Goal: Task Accomplishment & Management: Use online tool/utility

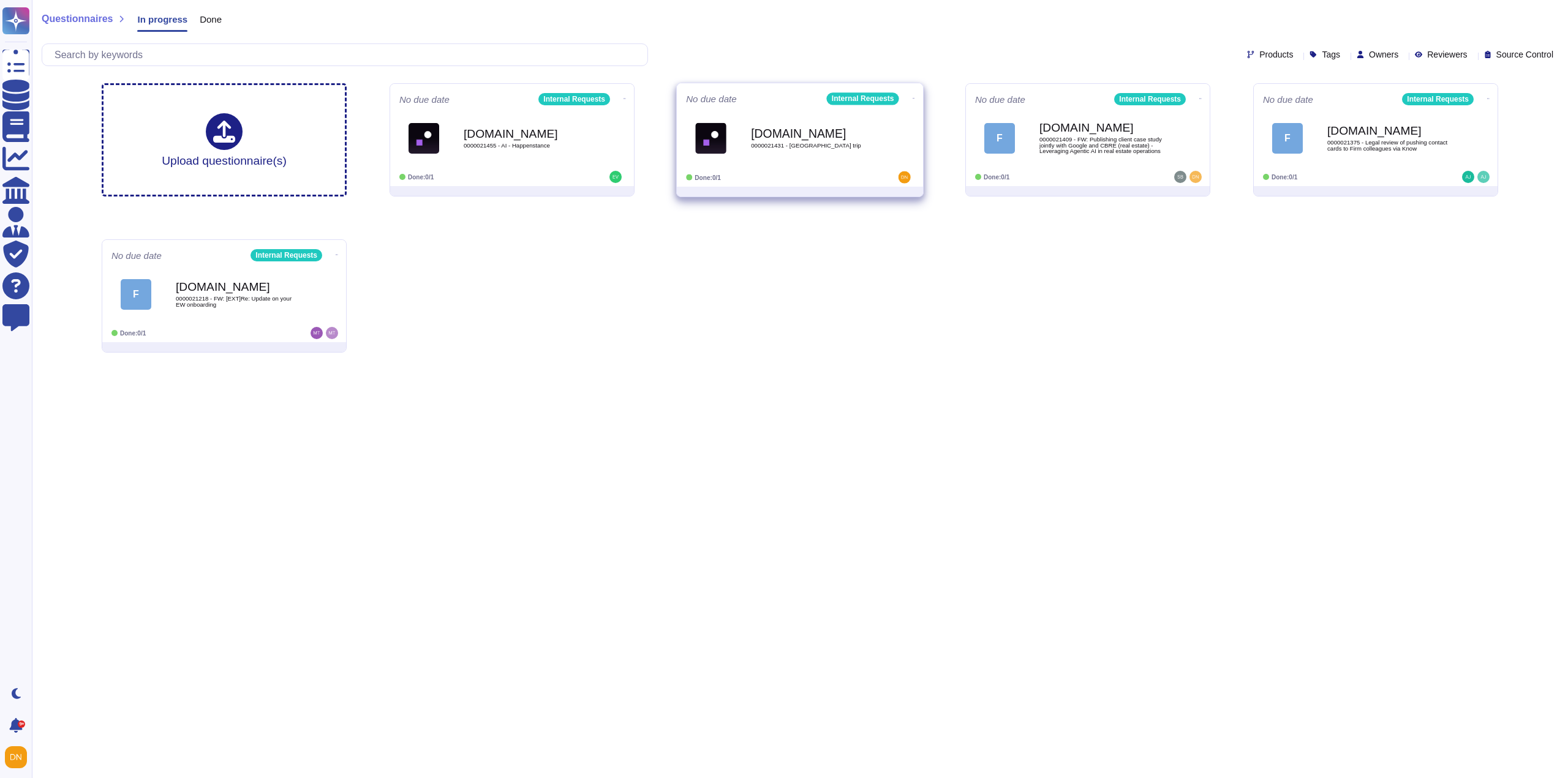
click at [771, 137] on b "[DOMAIN_NAME]" at bounding box center [812, 133] width 123 height 12
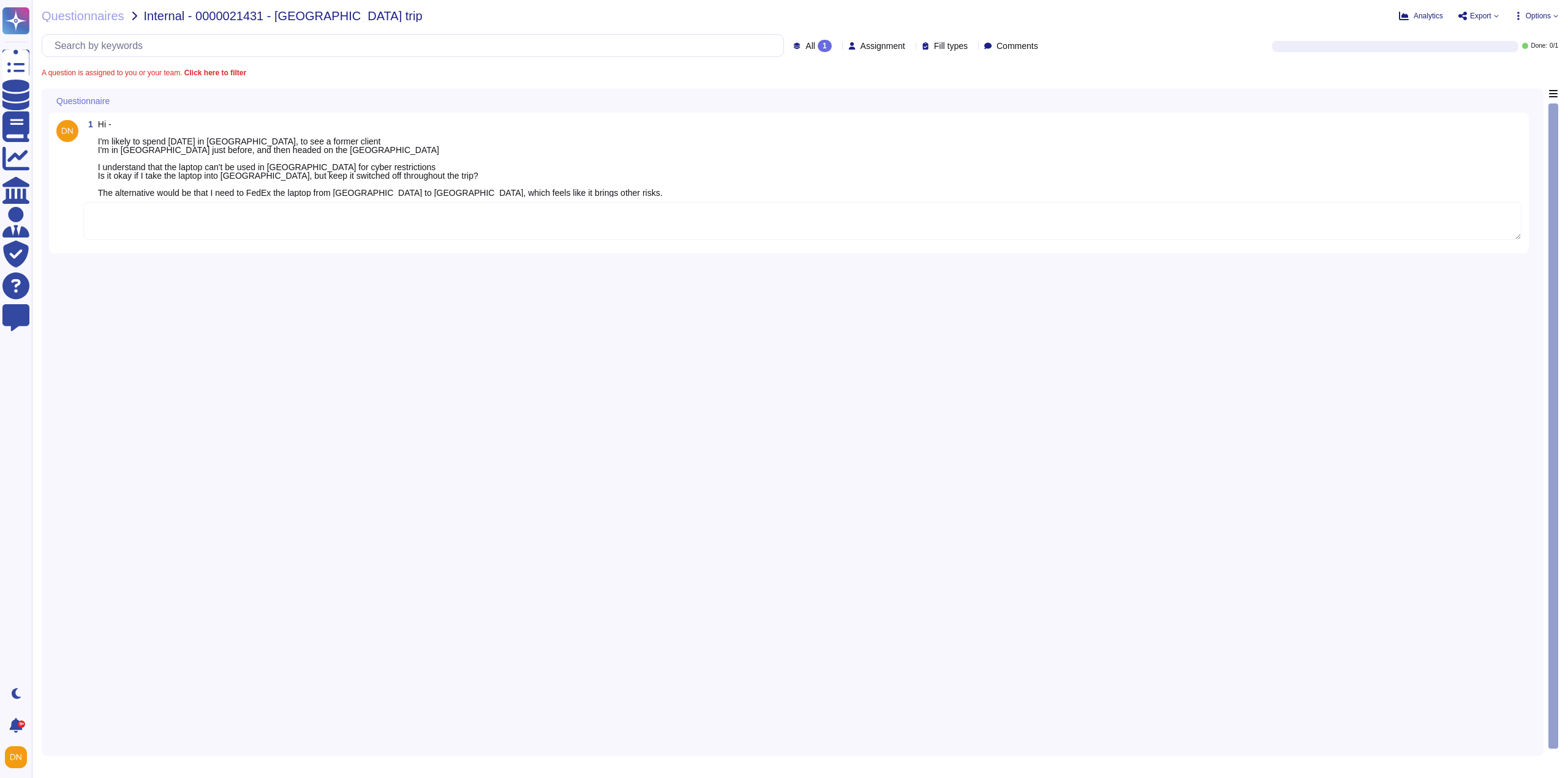
click at [321, 234] on textarea at bounding box center [801, 221] width 1437 height 38
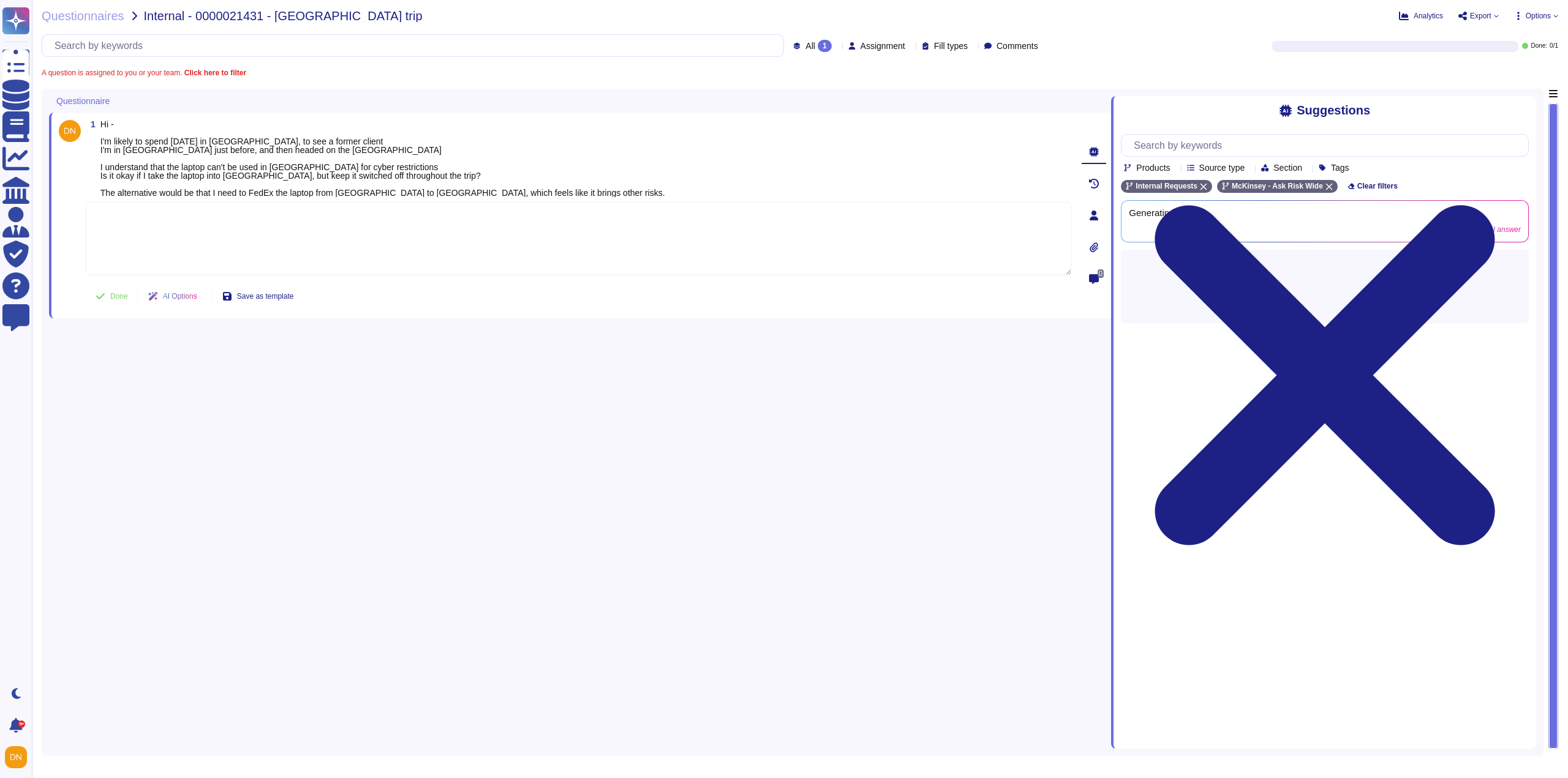
paste textarea "According to the Travel to and from Mainland China FAQ, there is no requirement…"
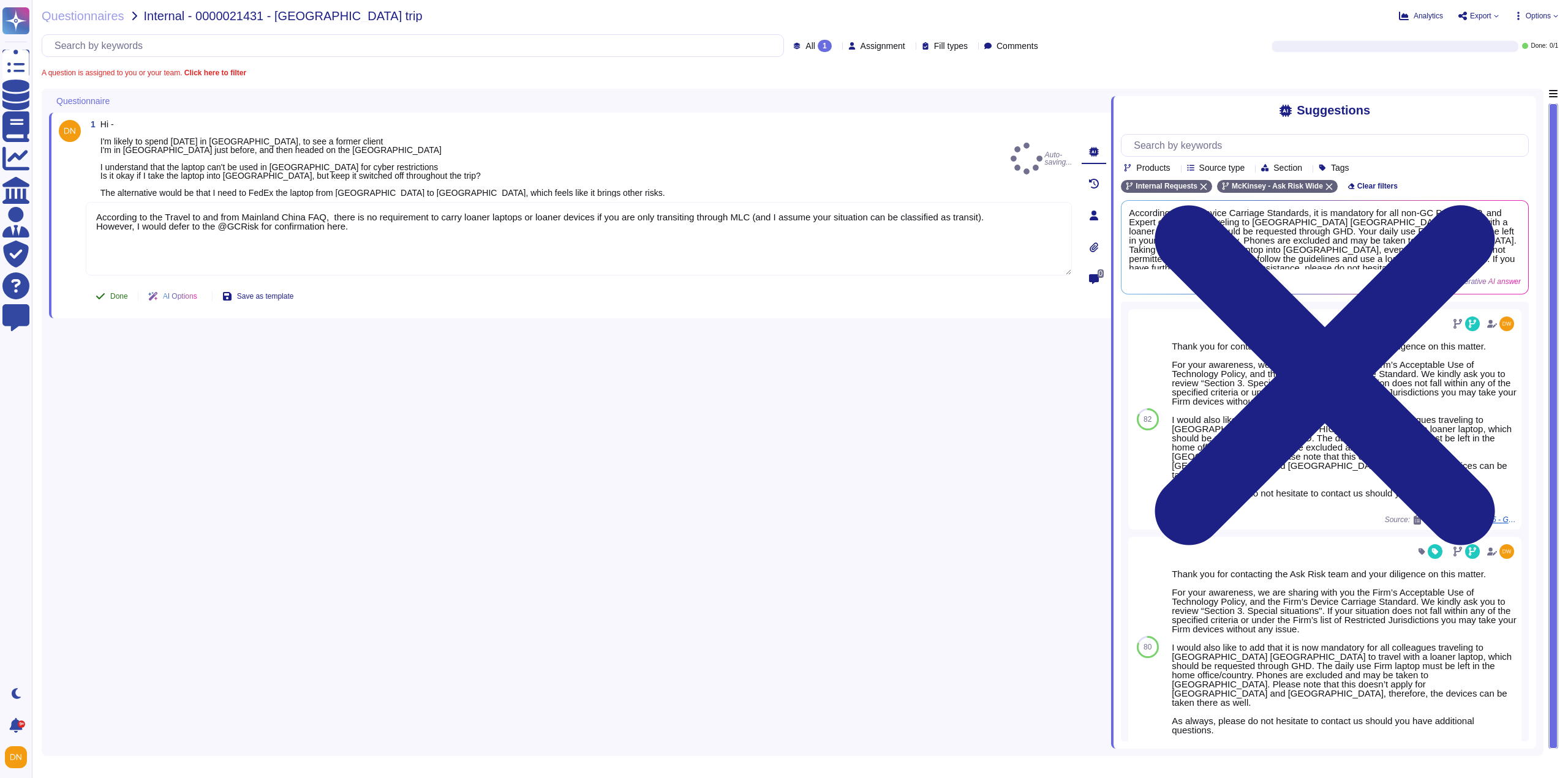
click at [112, 301] on button "Done" at bounding box center [112, 296] width 52 height 25
type textarea "According to the Travel to and from Mainland China FAQ, there is no requirement…"
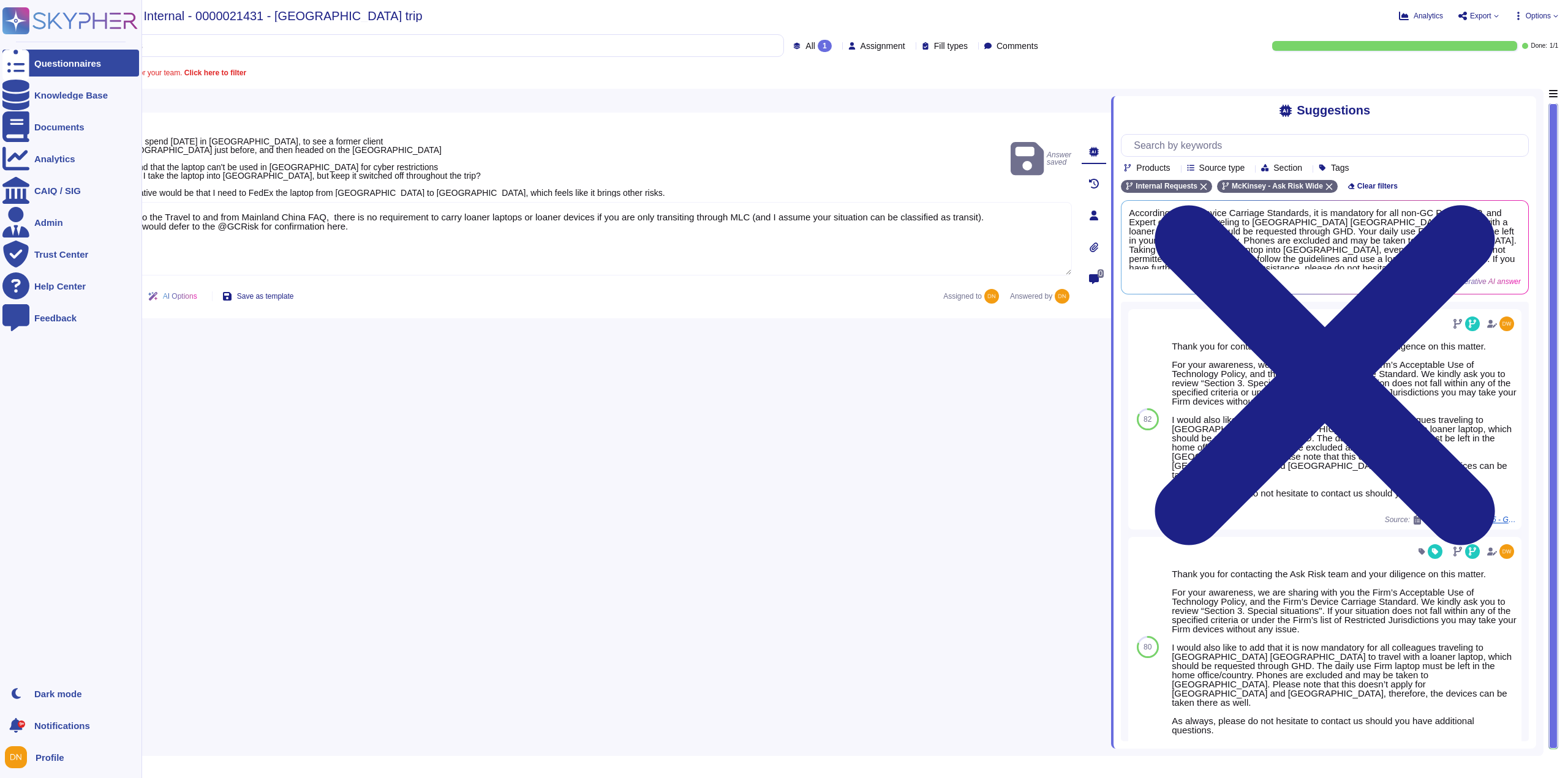
click at [29, 66] on div "Questionnaires" at bounding box center [70, 63] width 137 height 27
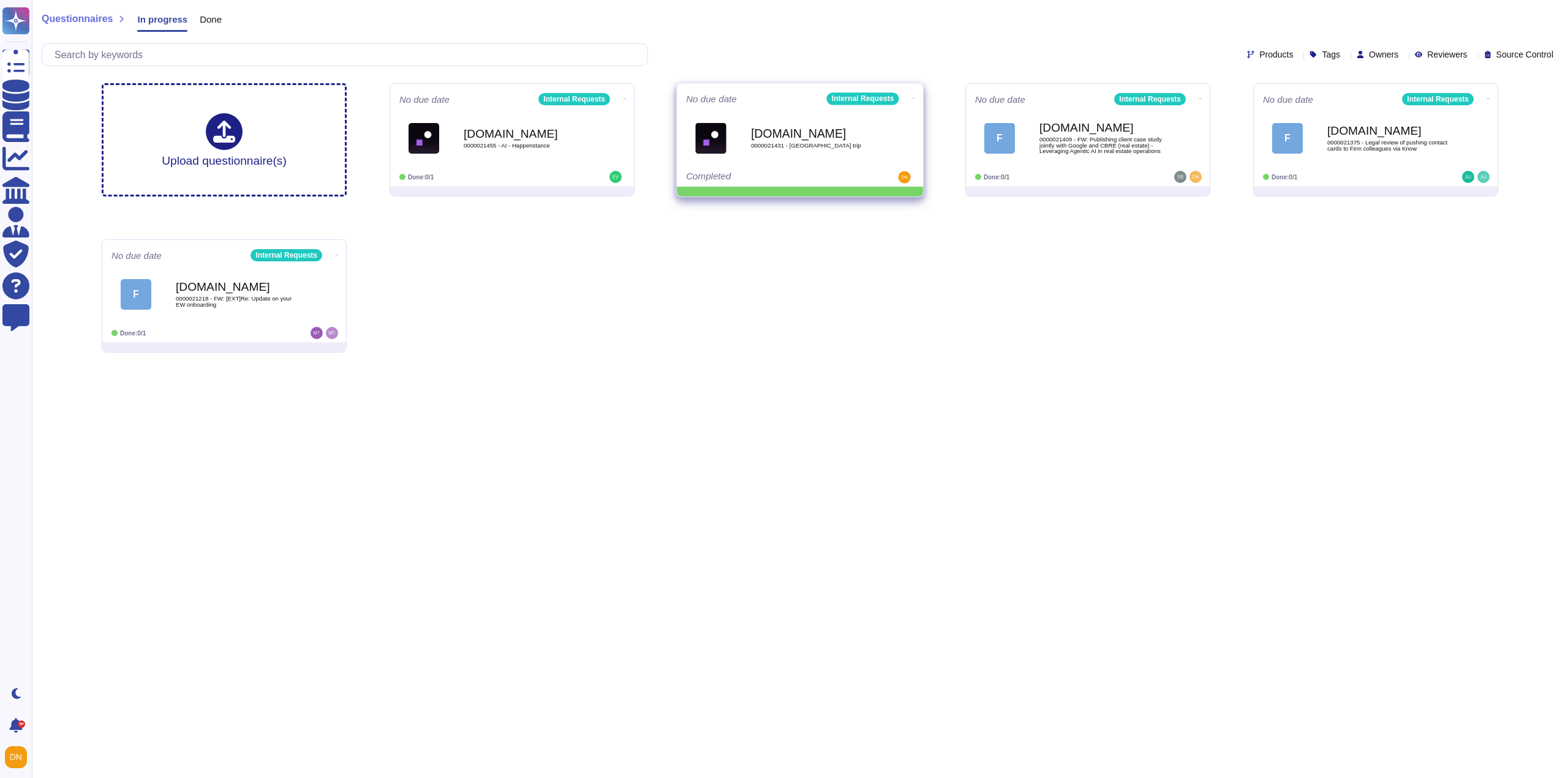
click at [626, 97] on icon at bounding box center [624, 99] width 2 height 3
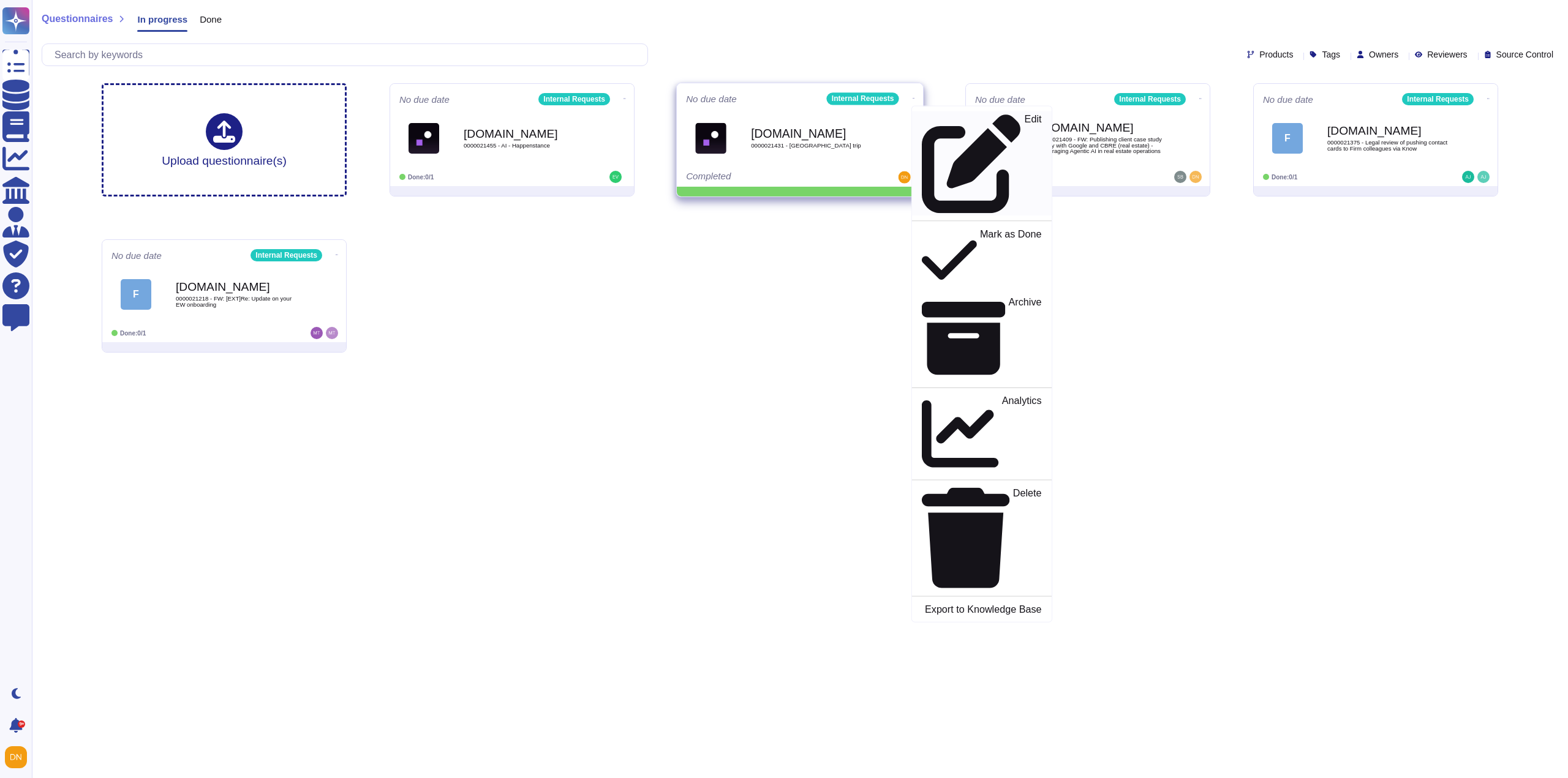
click at [922, 114] on icon at bounding box center [971, 164] width 100 height 100
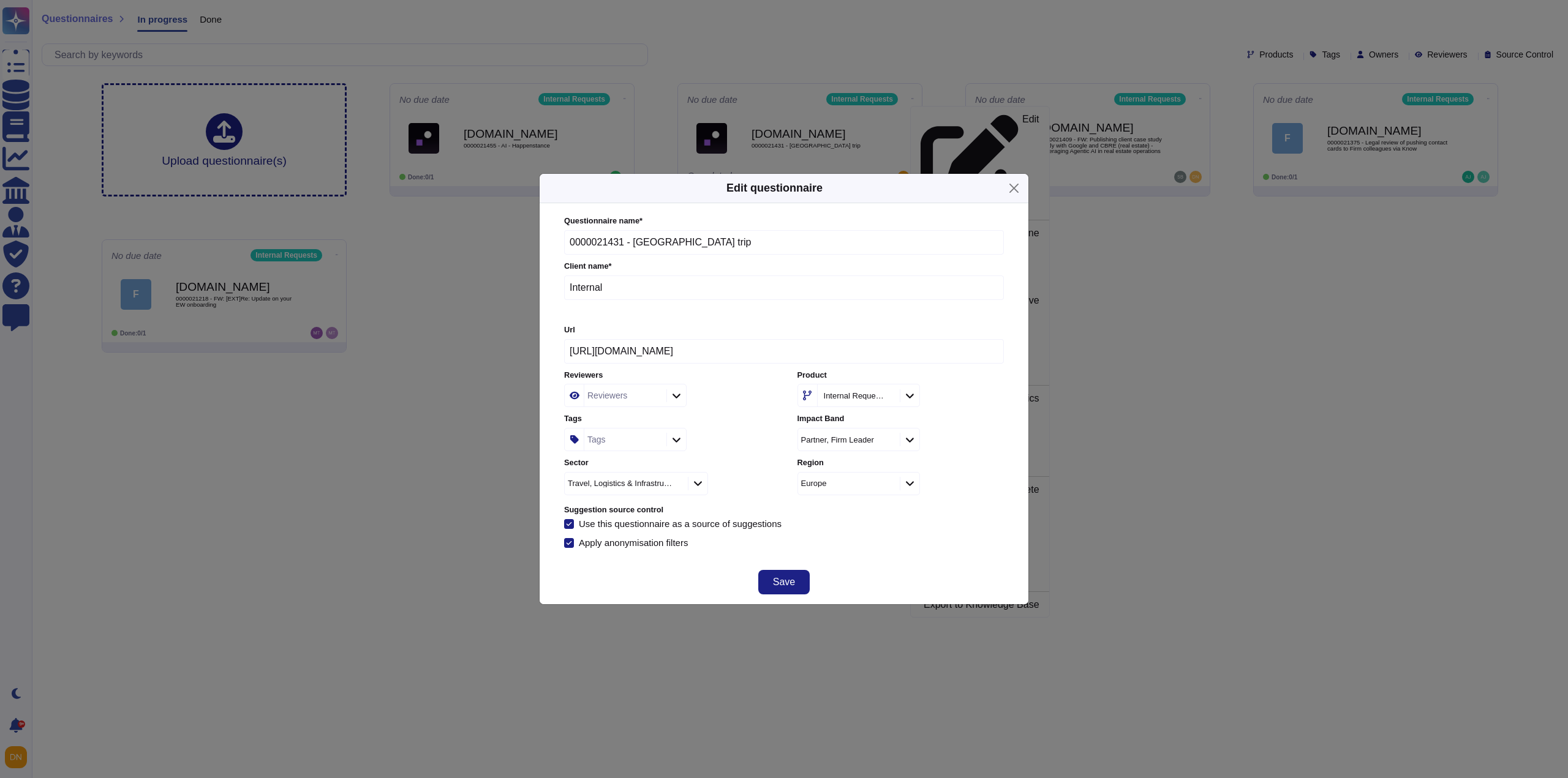
click at [676, 441] on icon at bounding box center [676, 440] width 9 height 10
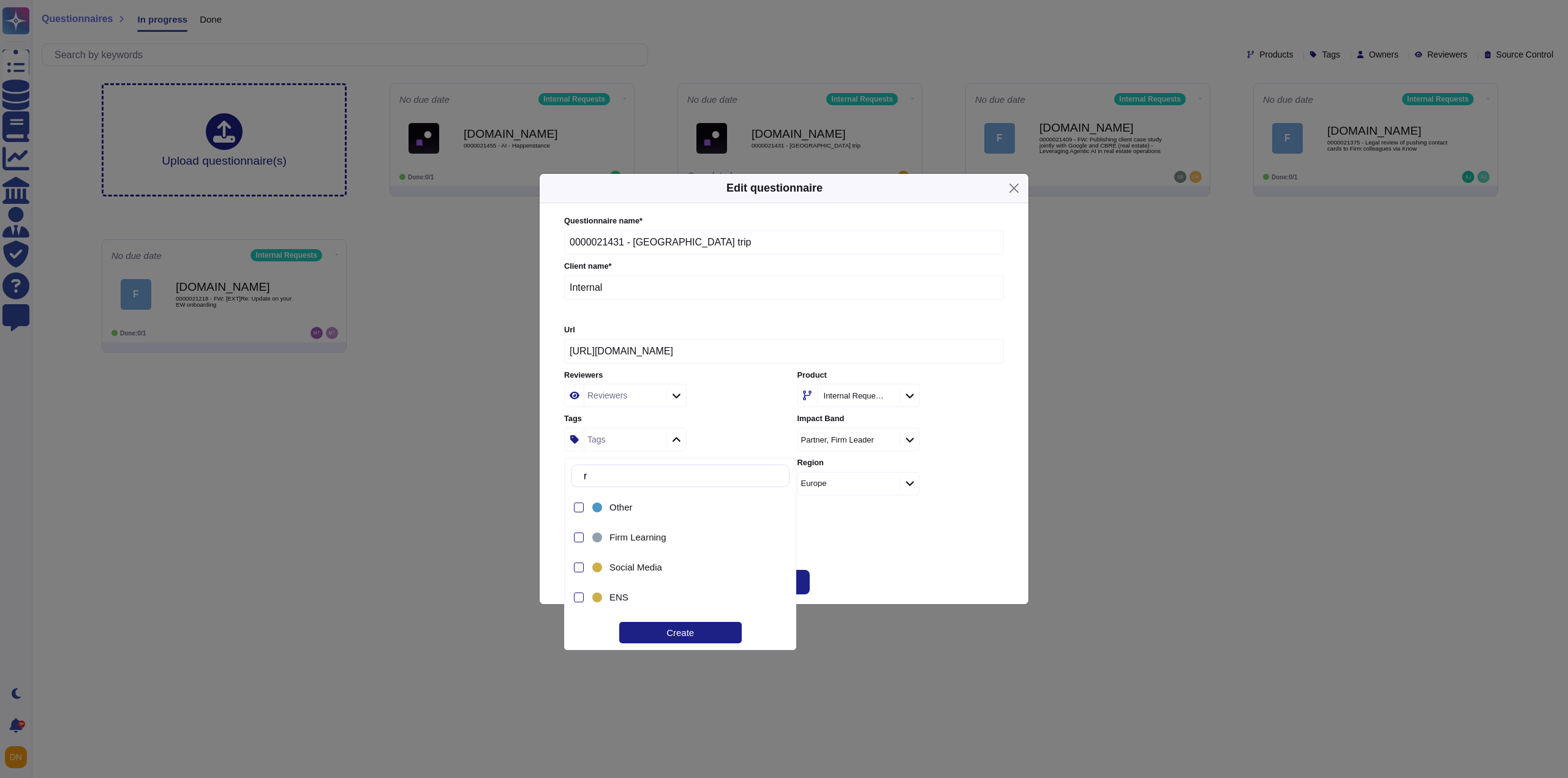
type input "ri"
click at [701, 602] on div "Tech Product Risk" at bounding box center [676, 602] width 133 height 11
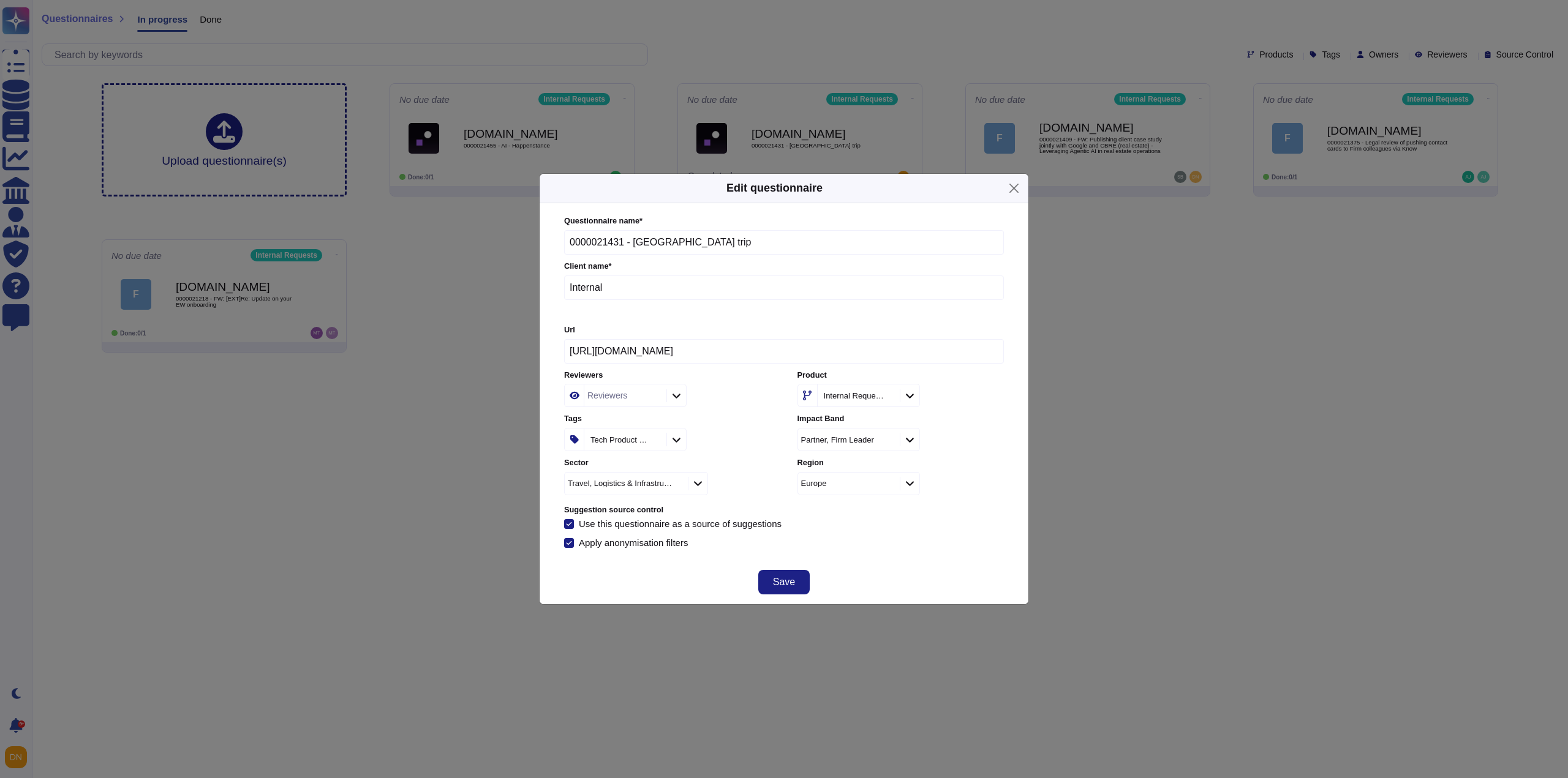
click at [868, 585] on div "Save" at bounding box center [784, 582] width 489 height 44
click at [797, 587] on button "Save" at bounding box center [783, 582] width 51 height 25
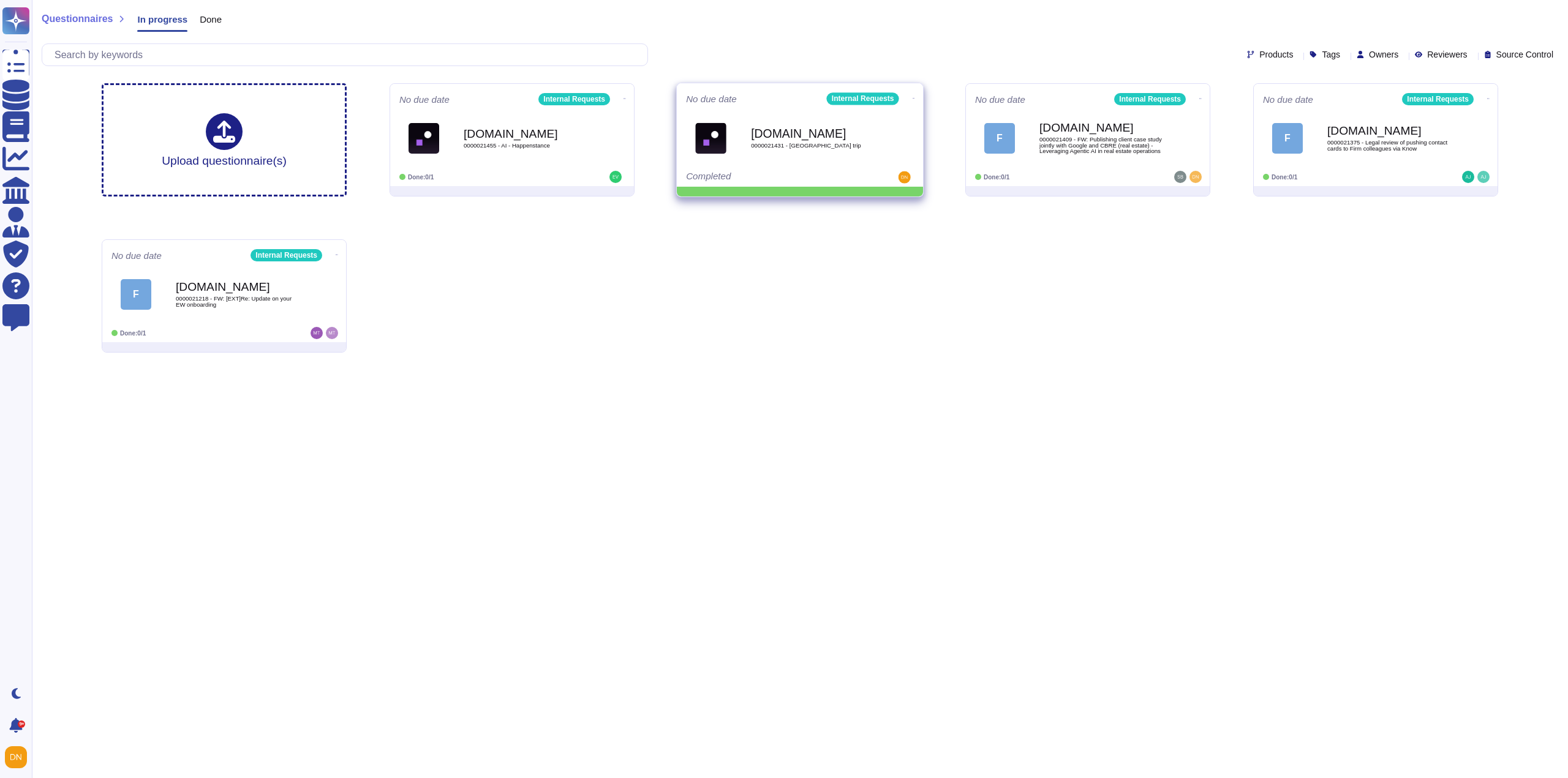
click at [626, 97] on icon at bounding box center [624, 99] width 2 height 3
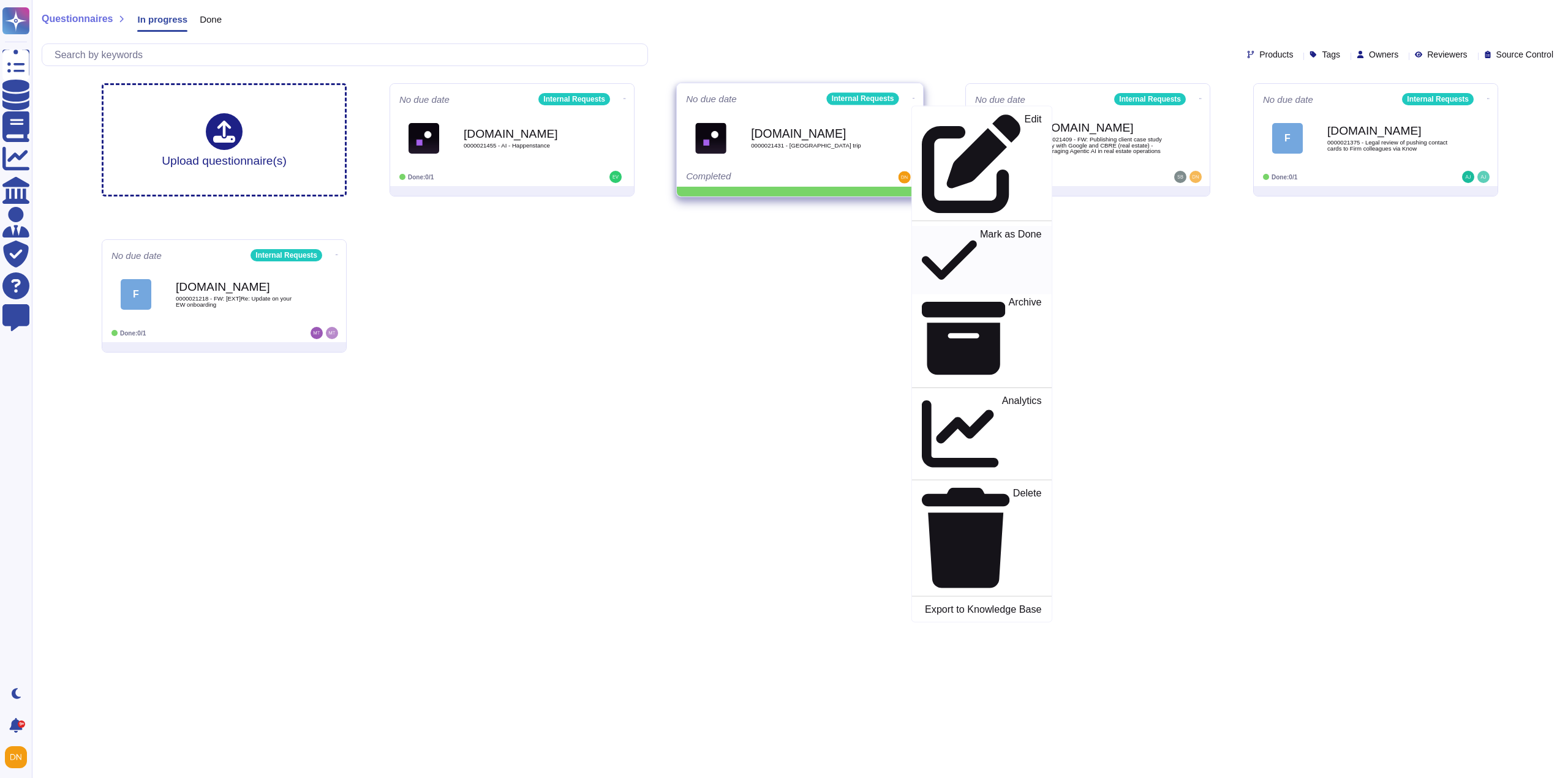
click at [922, 228] on icon at bounding box center [949, 260] width 55 height 63
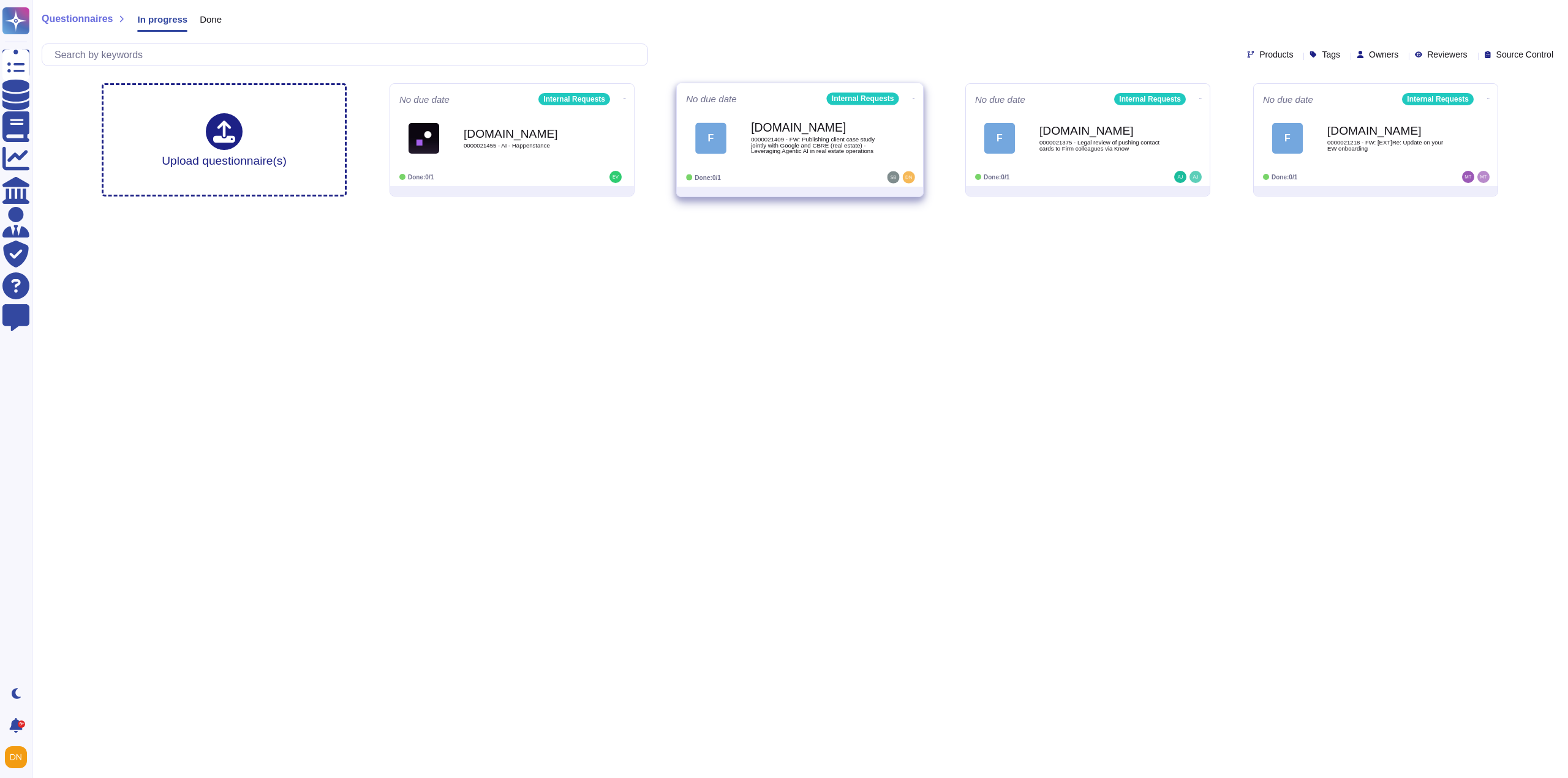
click at [790, 141] on span "0000021409 - FW: Publishing client case study jointly with Google and CBRE (rea…" at bounding box center [812, 145] width 123 height 17
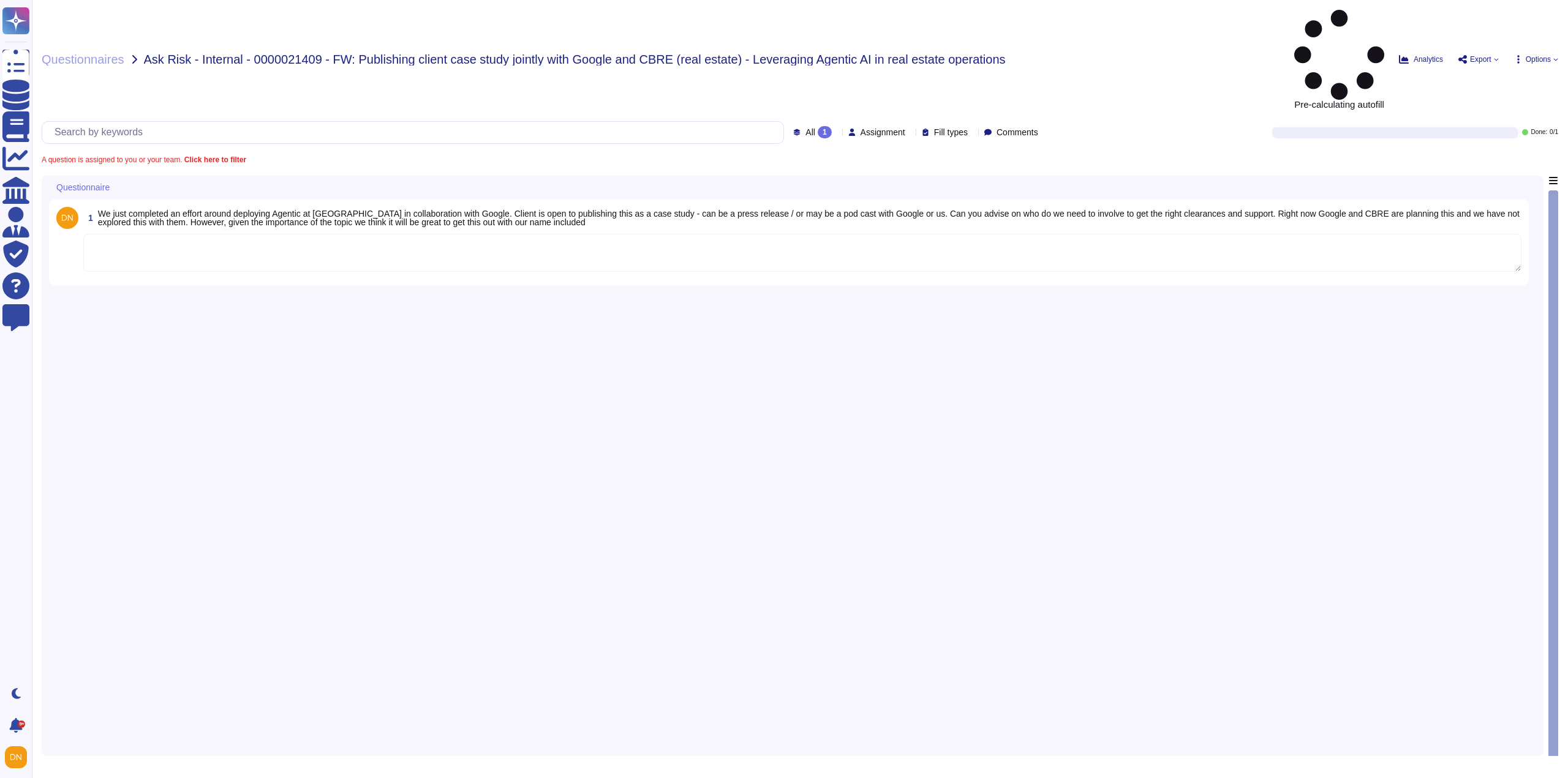
click at [432, 234] on textarea at bounding box center [801, 253] width 1437 height 38
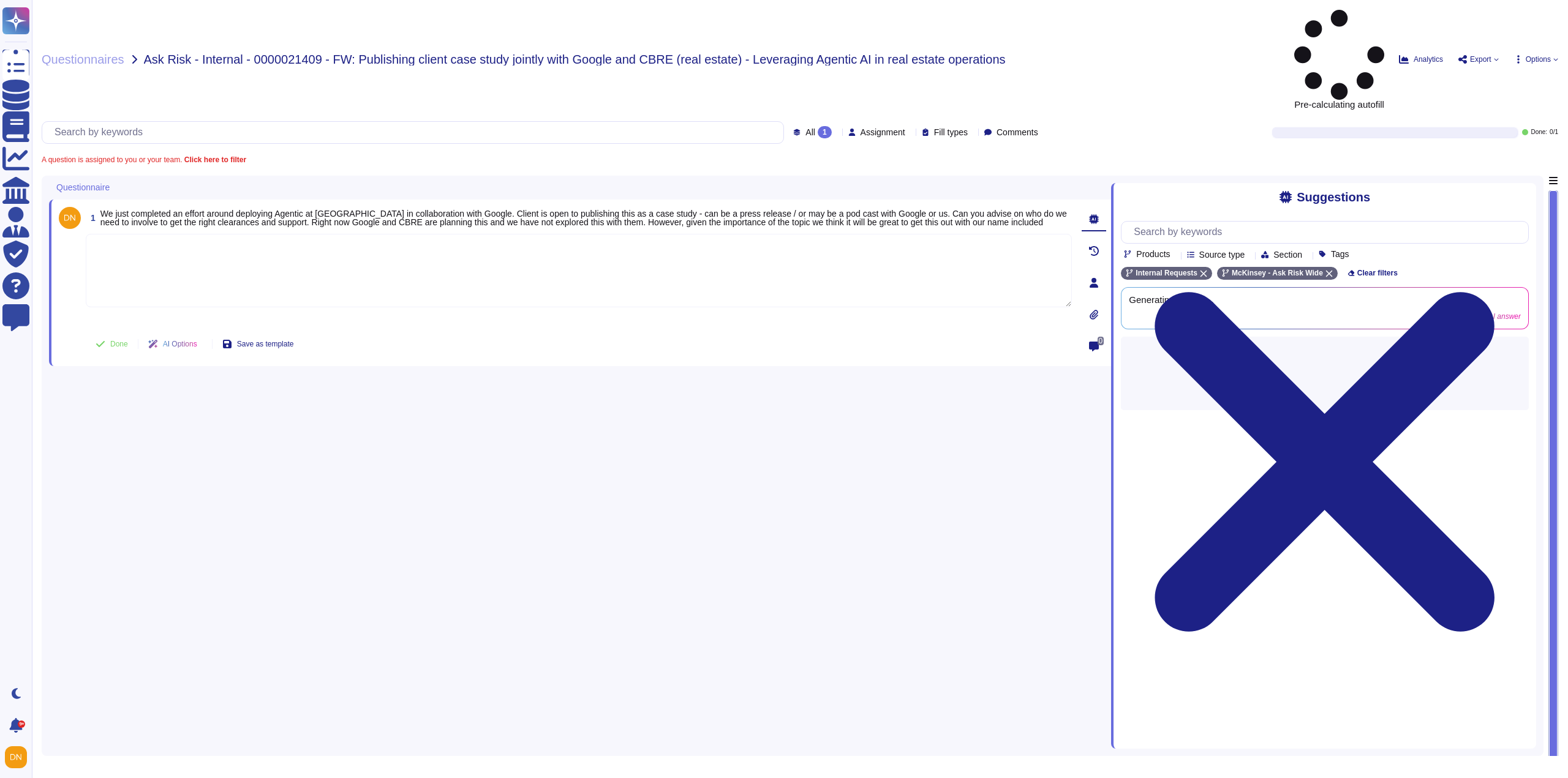
paste textarea "I got confirmation, that [PERSON_NAME] will support you on this matter and she …"
type textarea "I got confirmation, that [PERSON_NAME] will support you on this matter and she …"
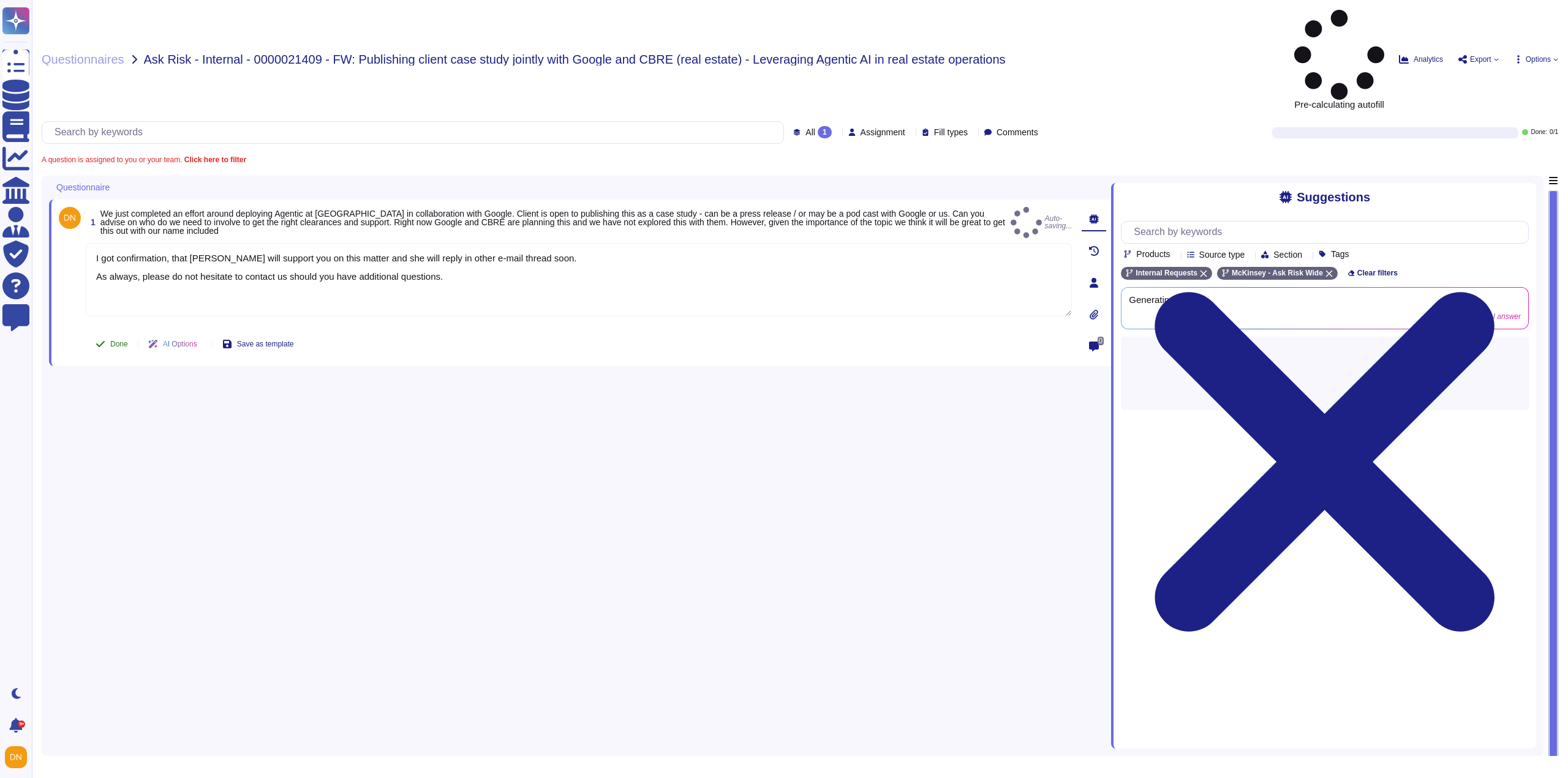
click at [104, 332] on button "Done" at bounding box center [112, 344] width 52 height 25
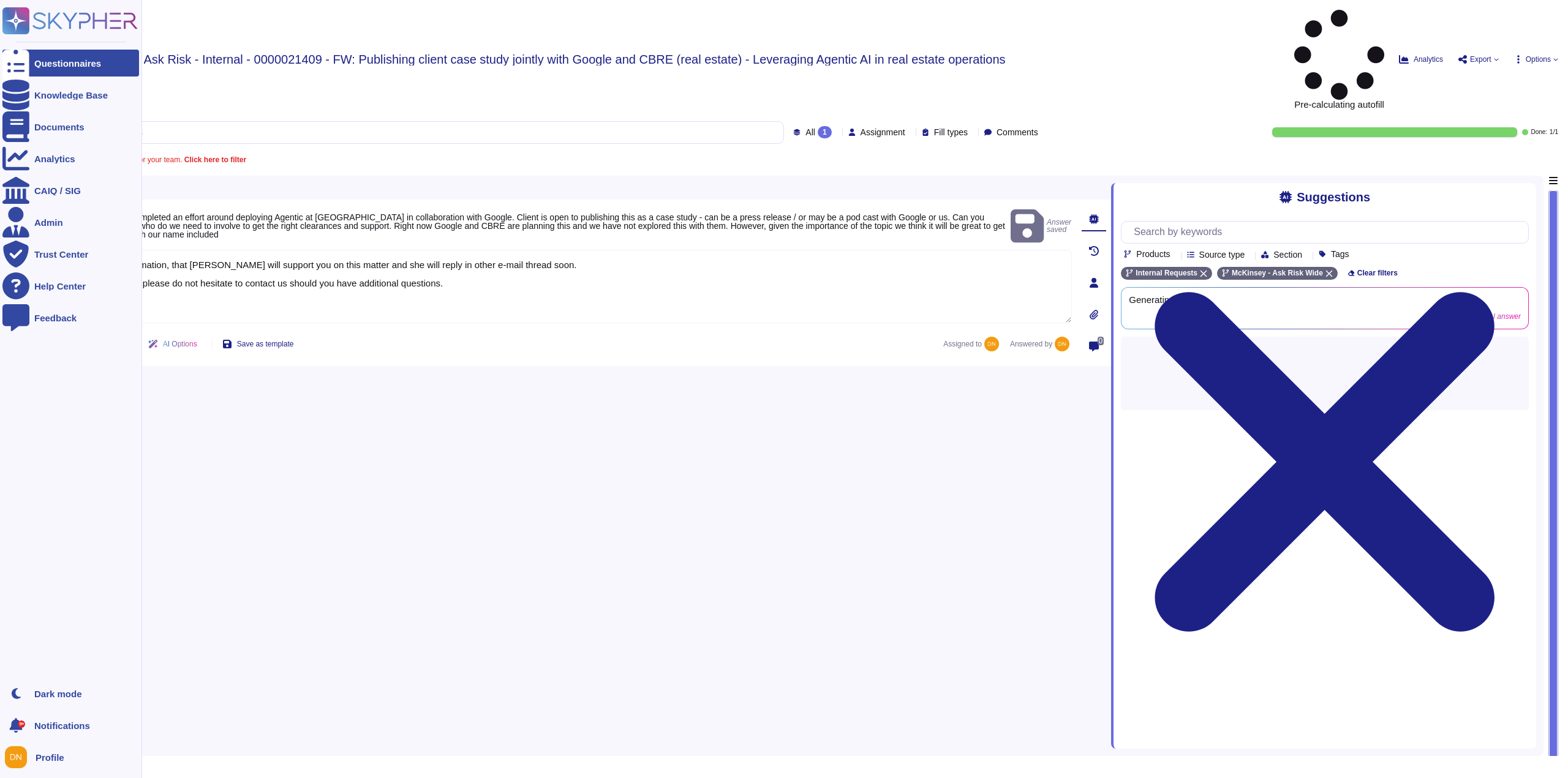
click at [20, 74] on div at bounding box center [16, 63] width 27 height 27
